Goal: Find specific page/section: Find specific page/section

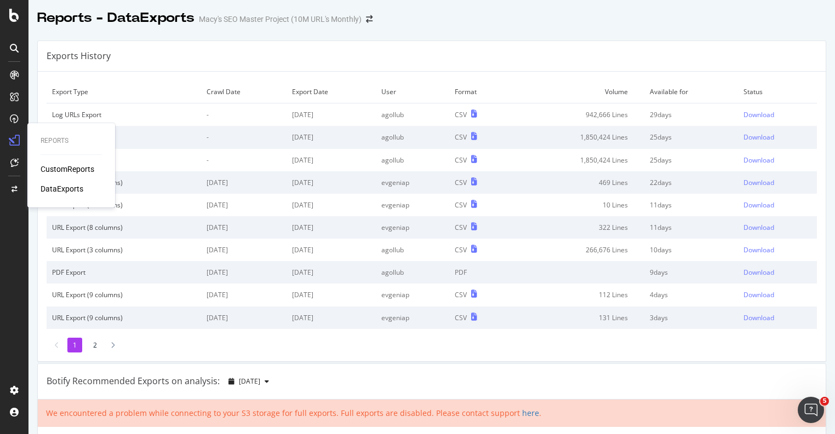
click at [62, 169] on div "CustomReports" at bounding box center [68, 169] width 54 height 11
